Goal: Transaction & Acquisition: Subscribe to service/newsletter

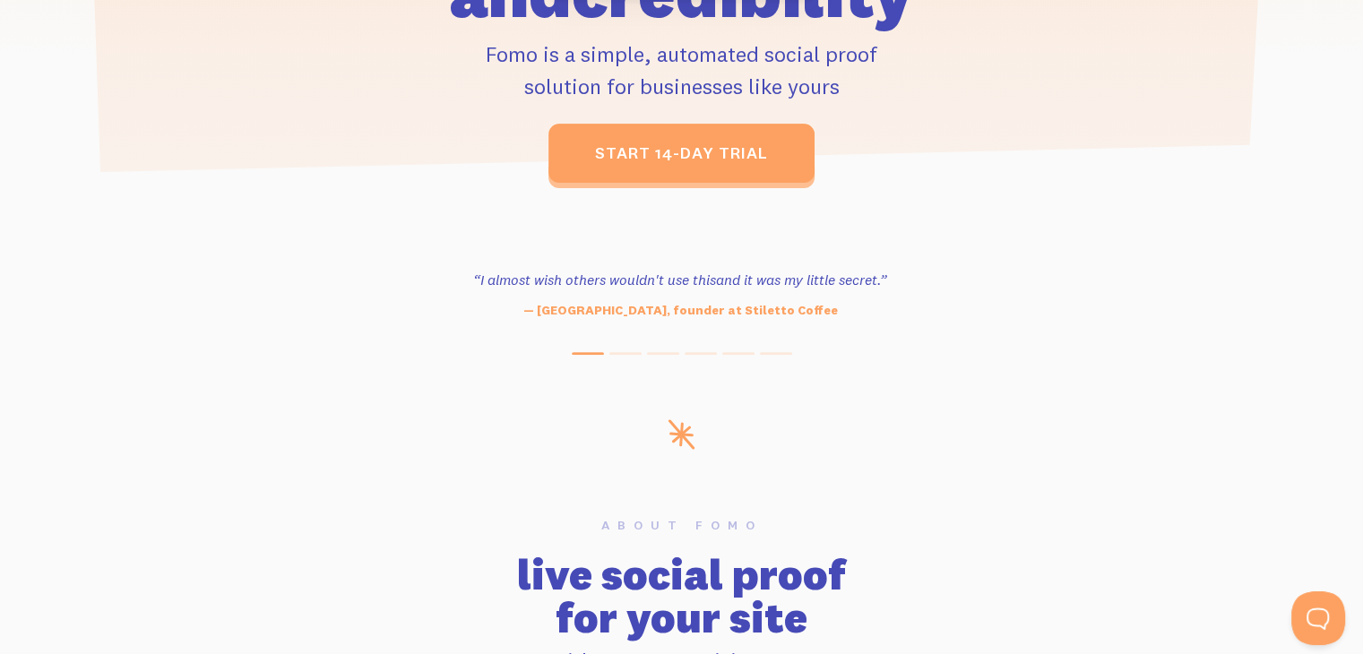
scroll to position [656, 0]
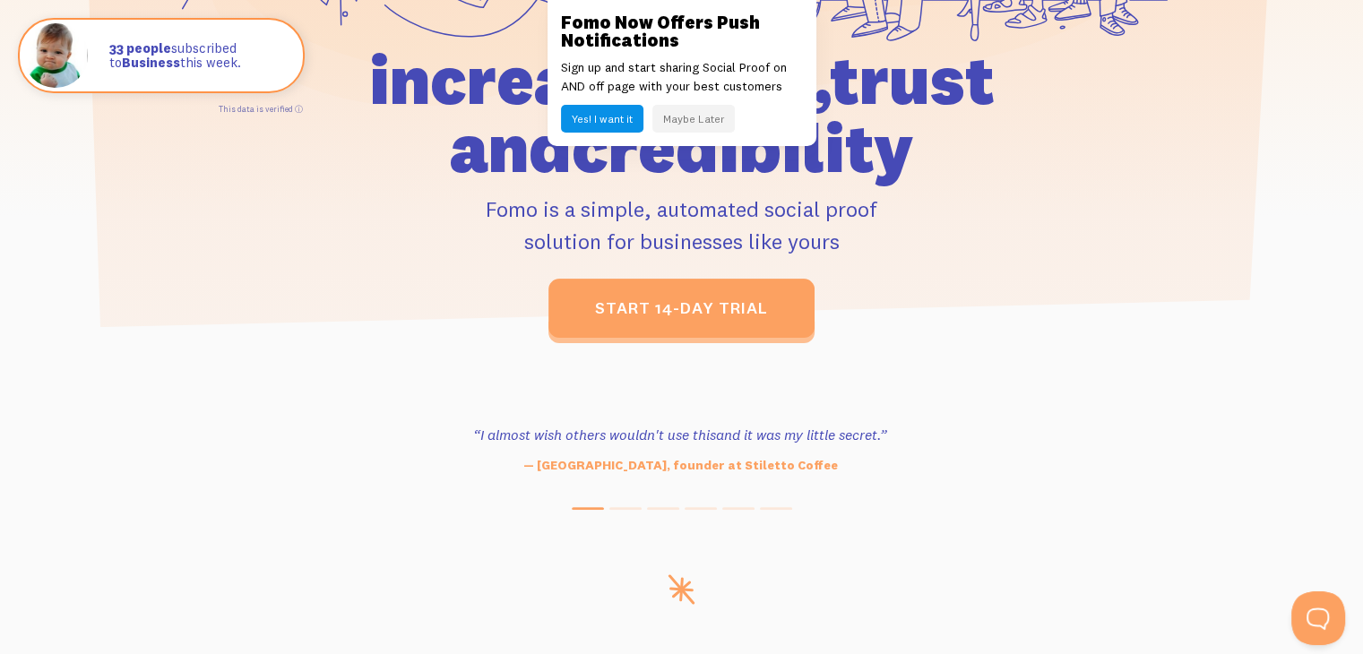
scroll to position [500, 0]
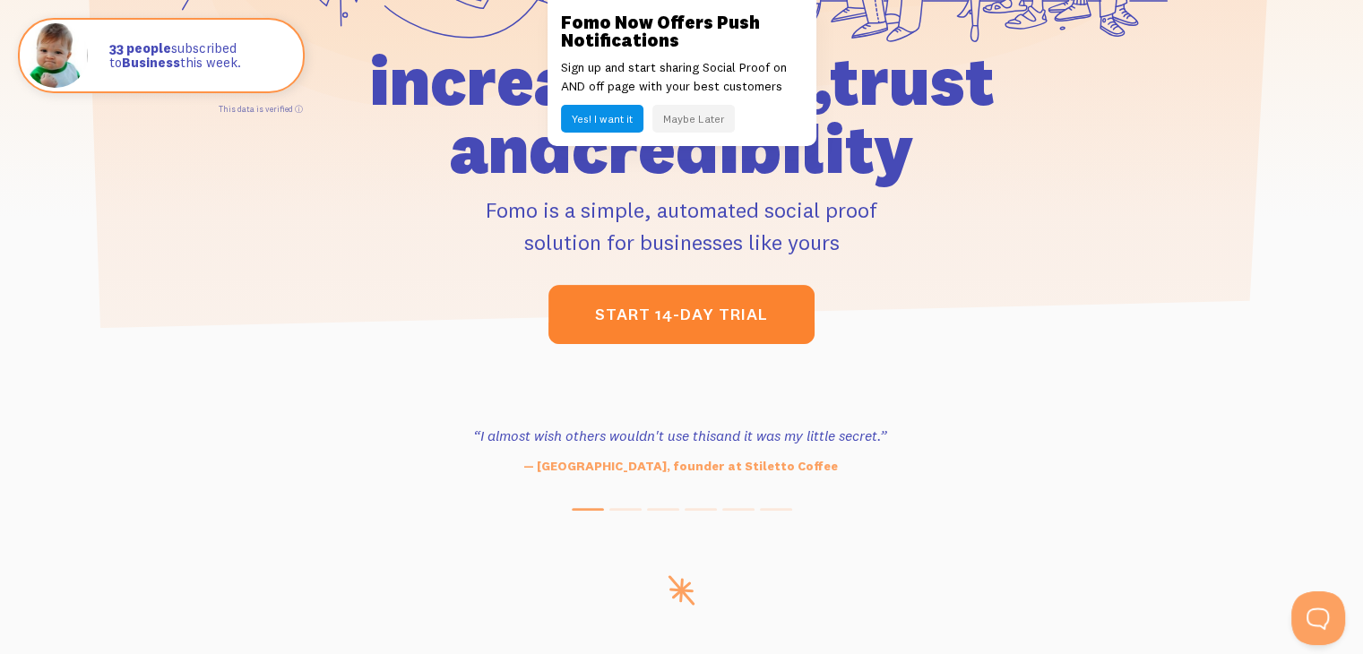
click at [667, 311] on link "start 14-day trial" at bounding box center [681, 314] width 266 height 59
